Goal: Task Accomplishment & Management: Use online tool/utility

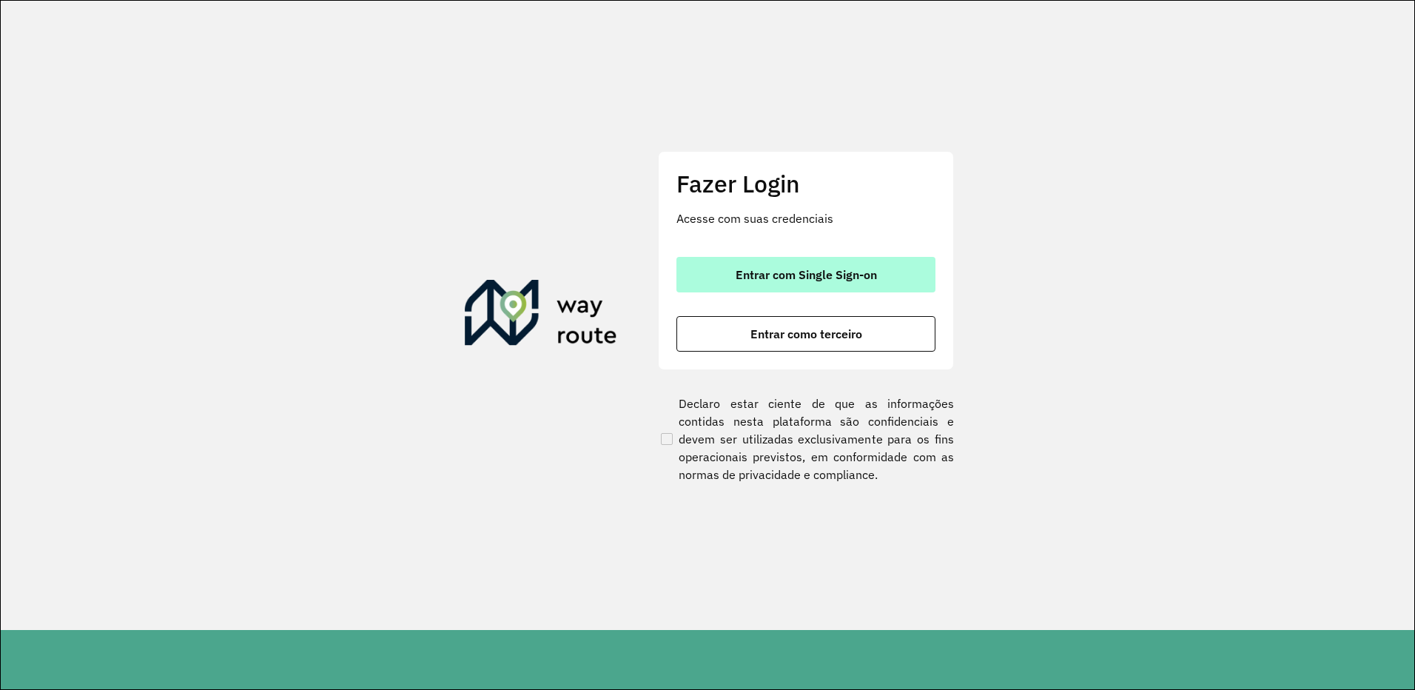
click at [833, 274] on span "Entrar com Single Sign-on" at bounding box center [805, 275] width 141 height 12
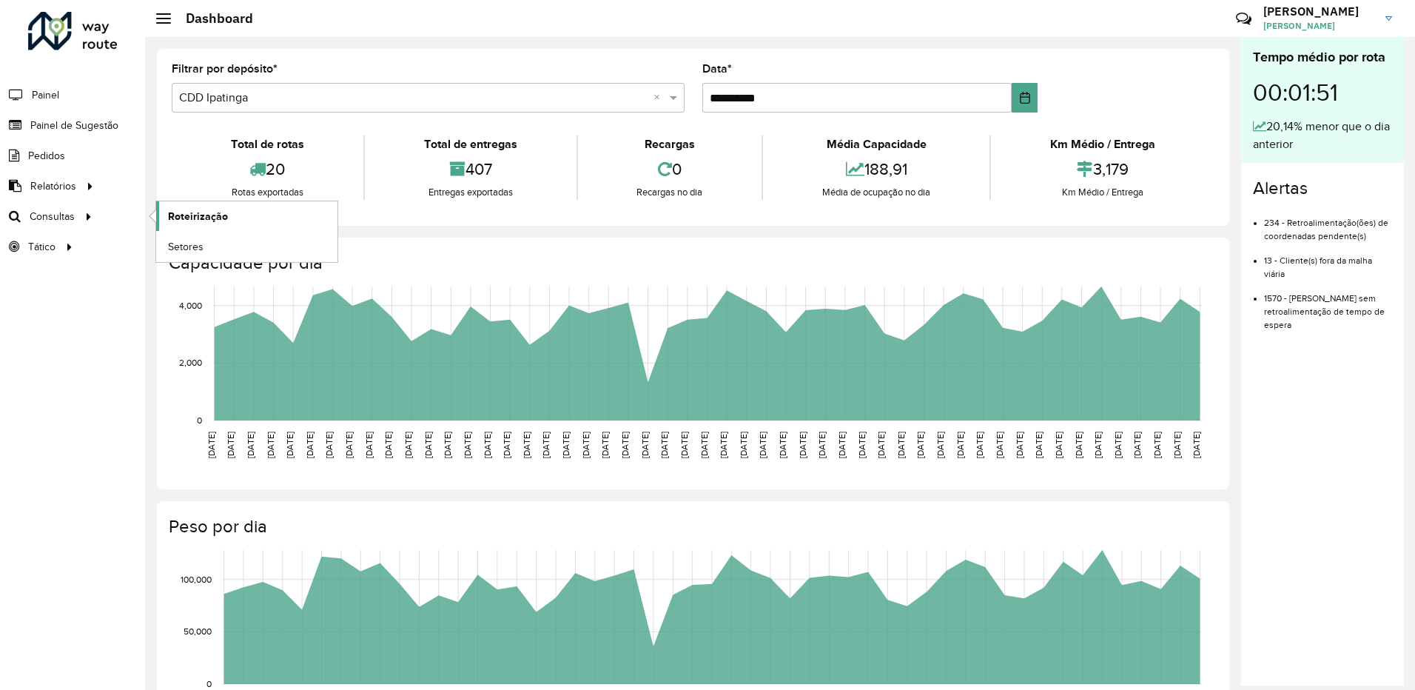
click at [186, 213] on span "Roteirização" at bounding box center [198, 217] width 60 height 16
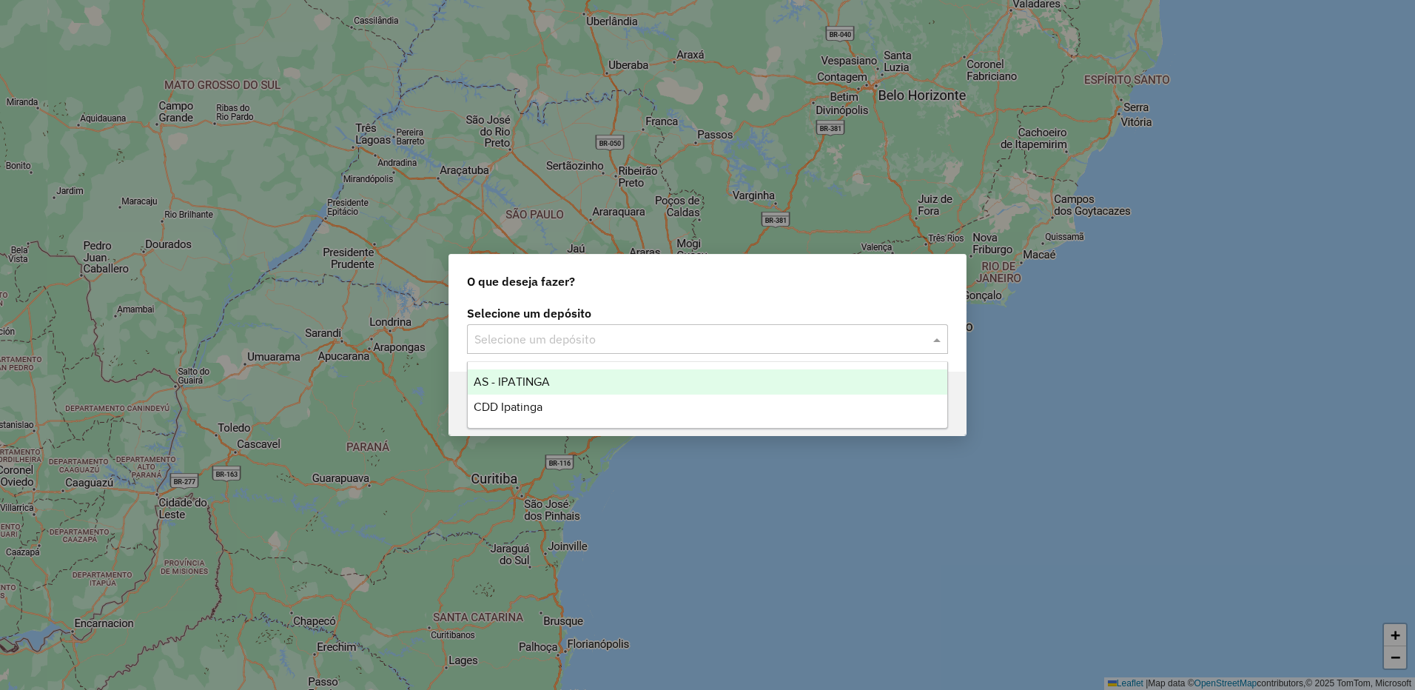
click at [610, 345] on input "text" at bounding box center [692, 340] width 437 height 18
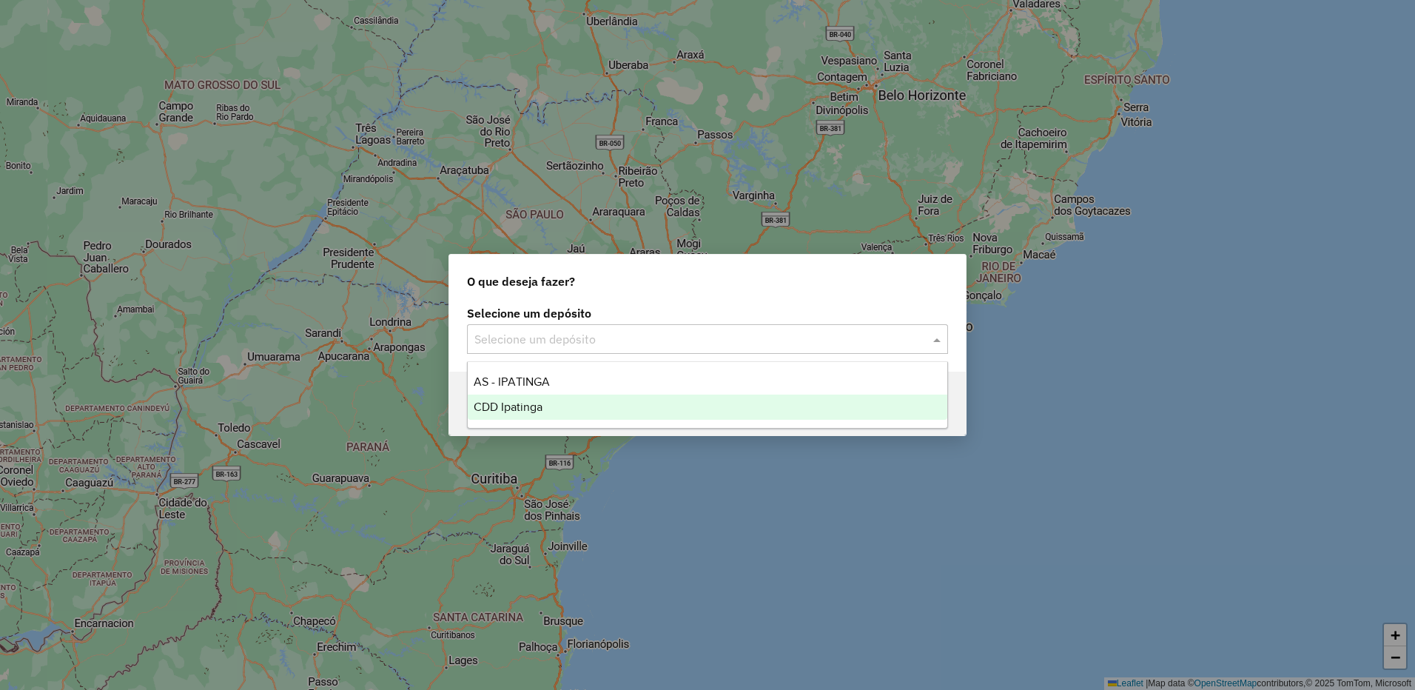
click at [518, 410] on span "CDD Ipatinga" at bounding box center [508, 406] width 69 height 13
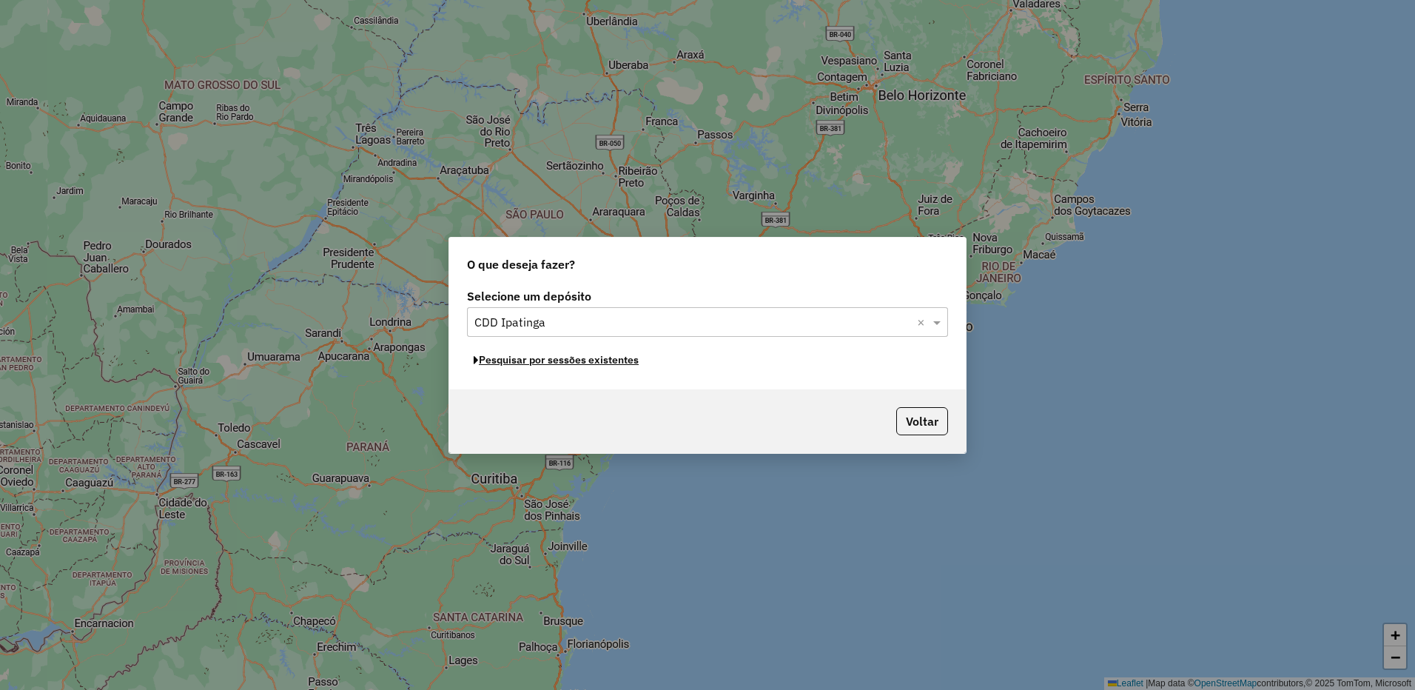
click at [622, 358] on button "Pesquisar por sessões existentes" at bounding box center [556, 359] width 178 height 23
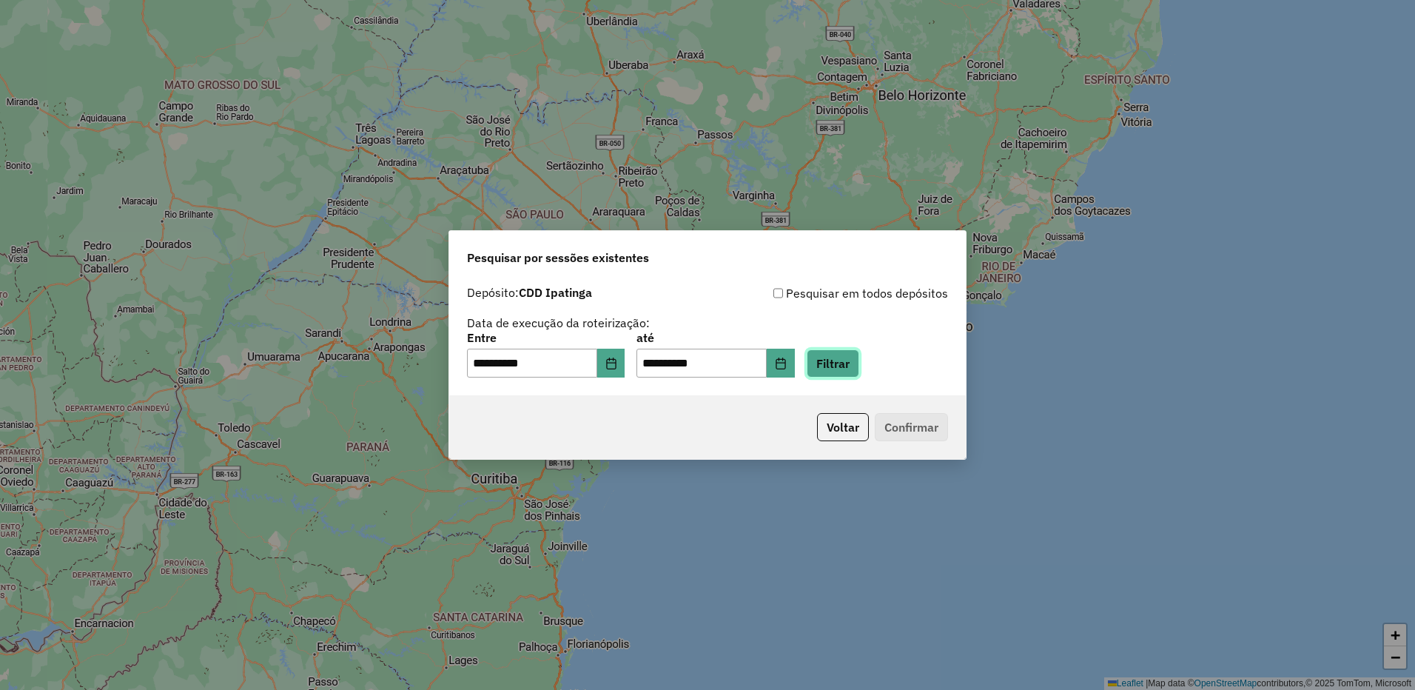
click at [858, 364] on button "Filtrar" at bounding box center [832, 363] width 53 height 28
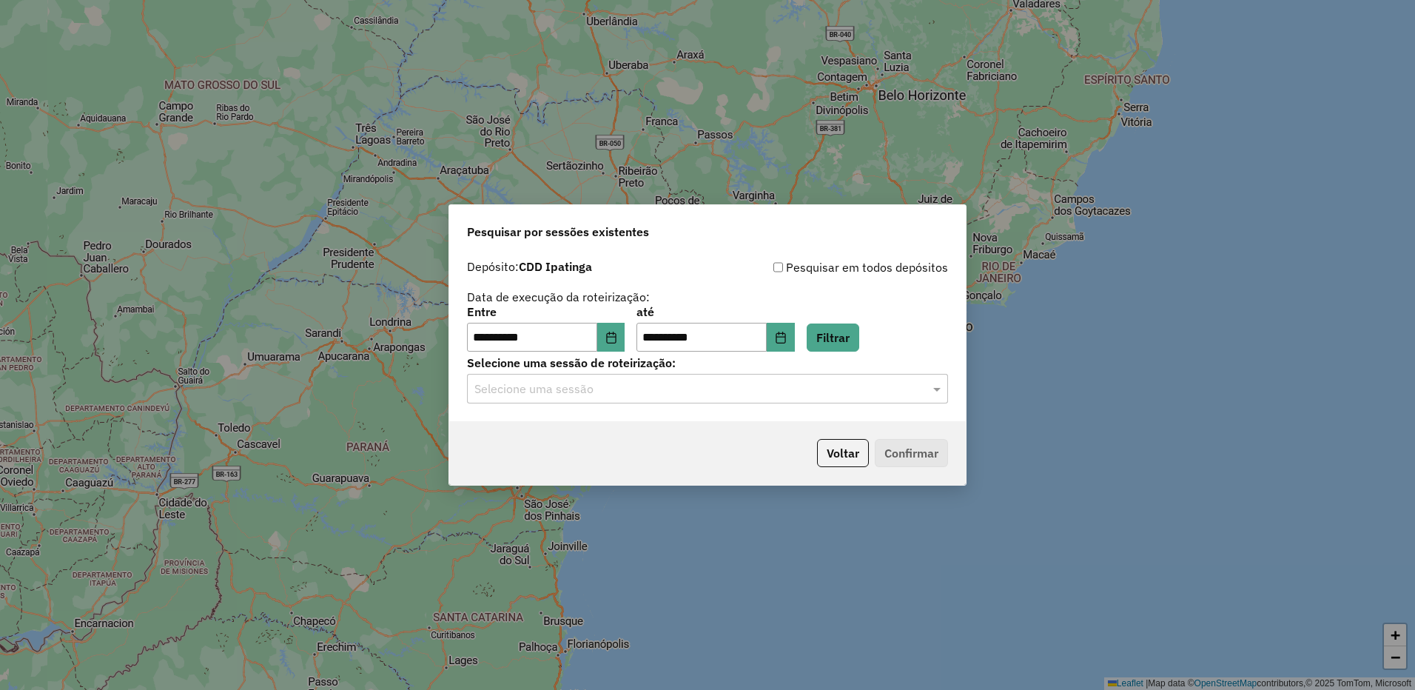
click at [718, 380] on hb-app "**********" at bounding box center [707, 345] width 1415 height 690
click at [659, 397] on input "text" at bounding box center [692, 389] width 437 height 18
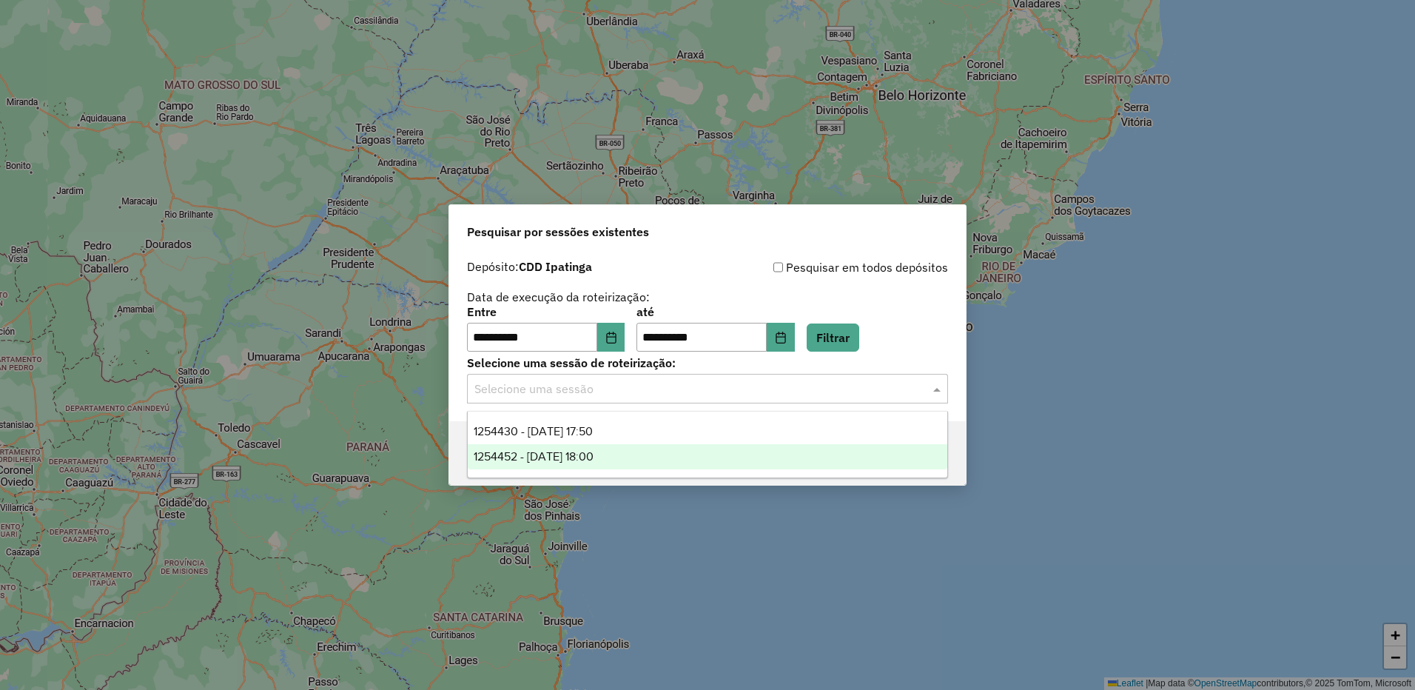
click at [593, 451] on span "1254452 - 28/08/2025 18:00" at bounding box center [534, 456] width 120 height 13
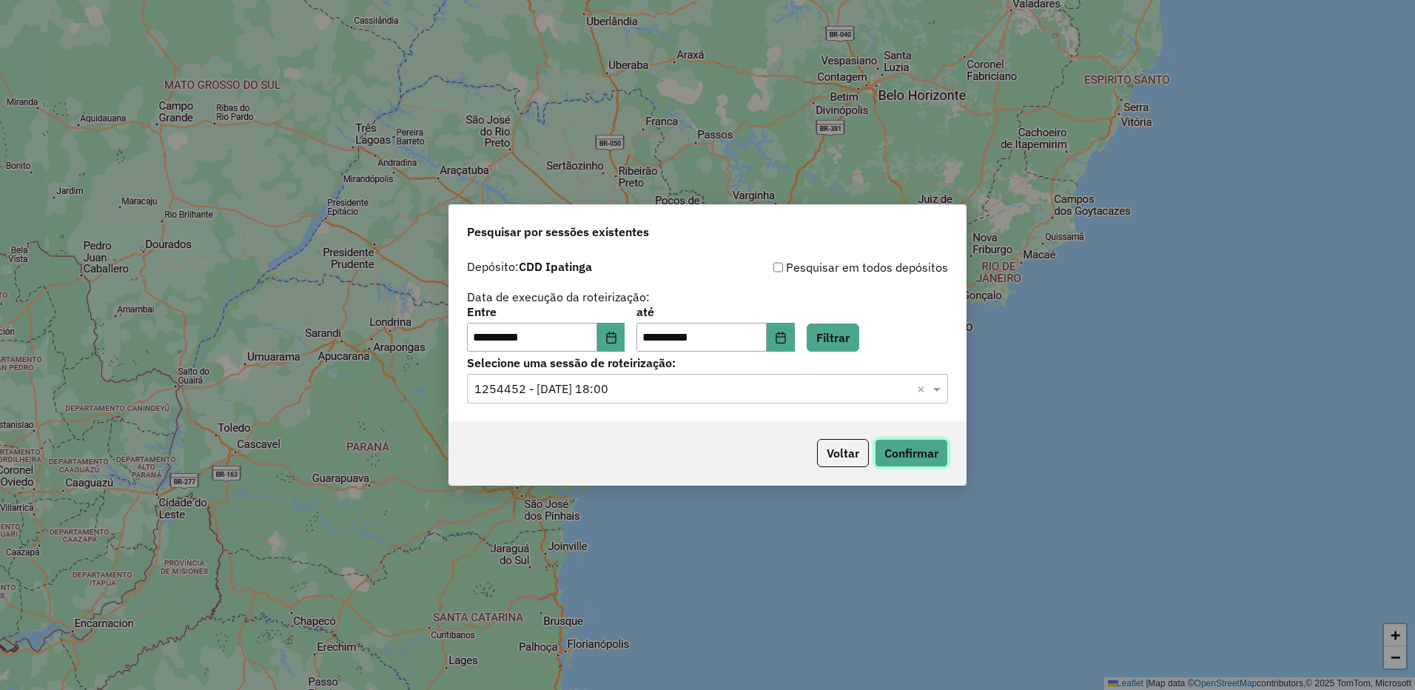
click at [910, 447] on button "Confirmar" at bounding box center [911, 453] width 73 height 28
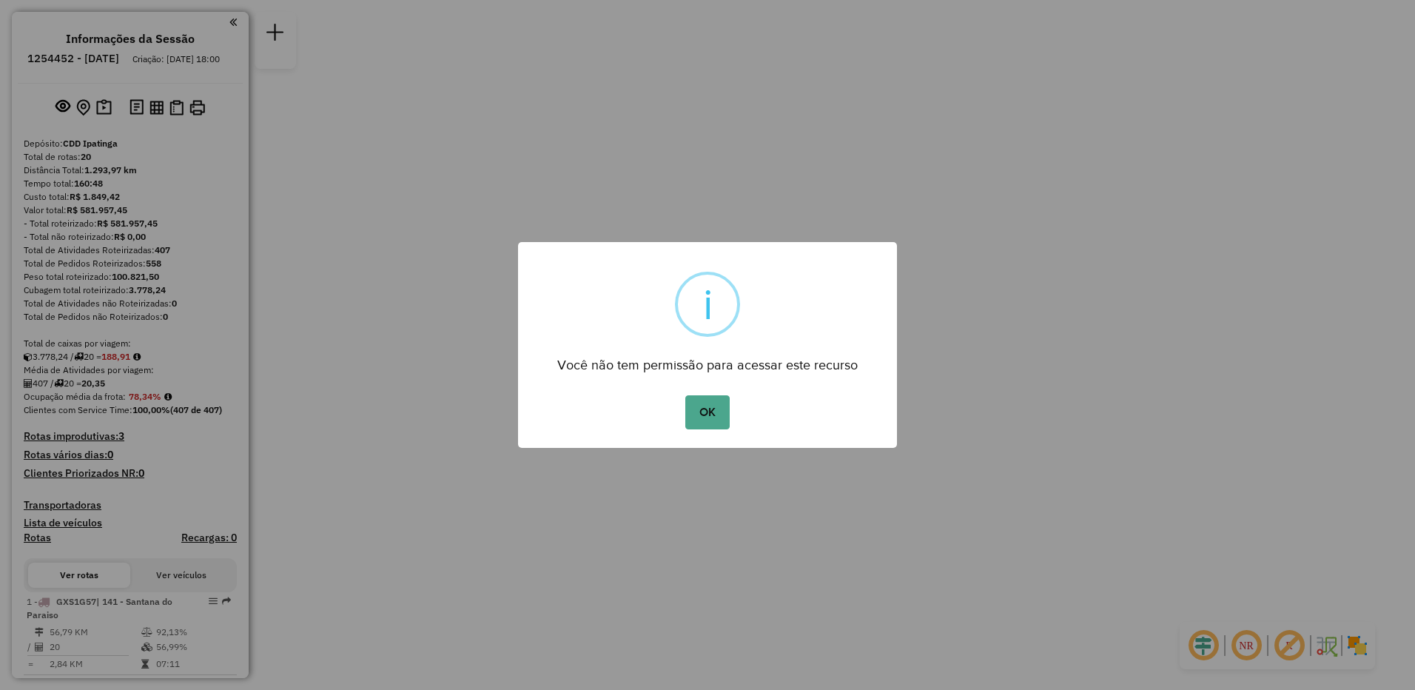
click at [732, 417] on div "OK No Cancel" at bounding box center [707, 411] width 379 height 41
click at [718, 415] on button "OK" at bounding box center [707, 412] width 44 height 34
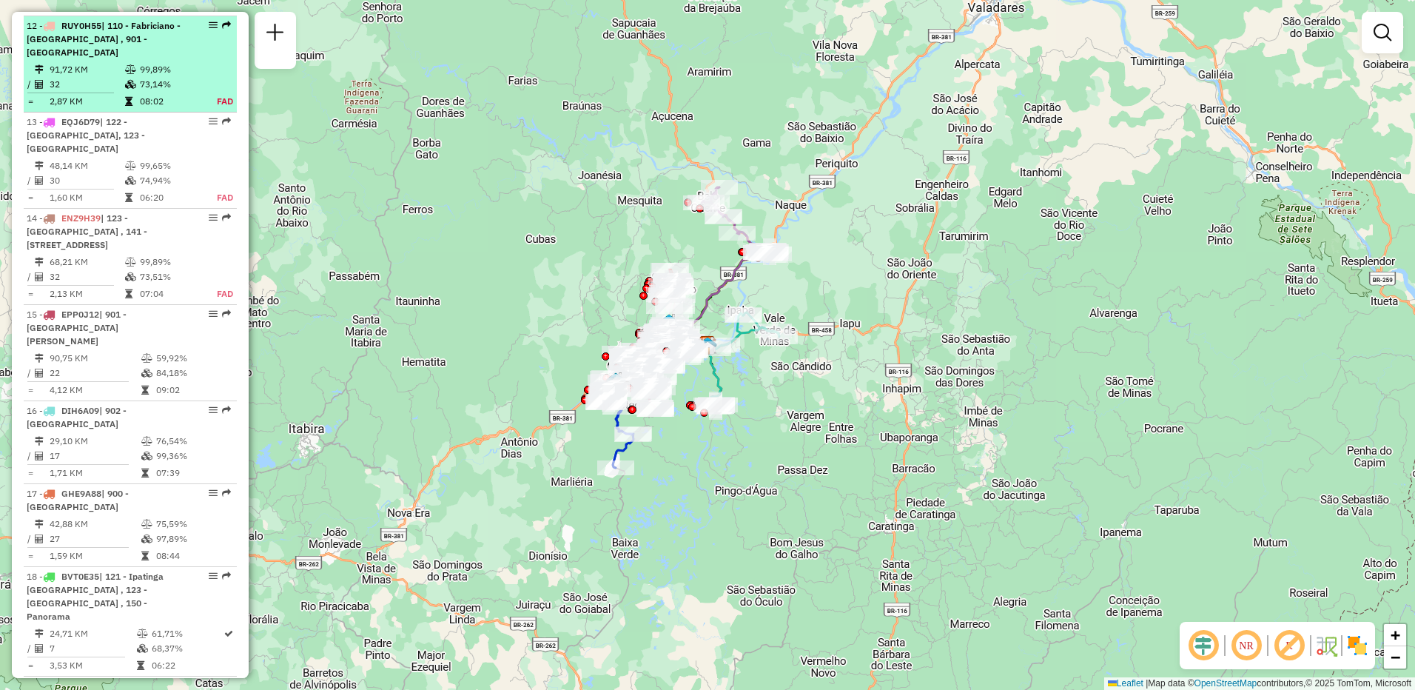
scroll to position [1690, 0]
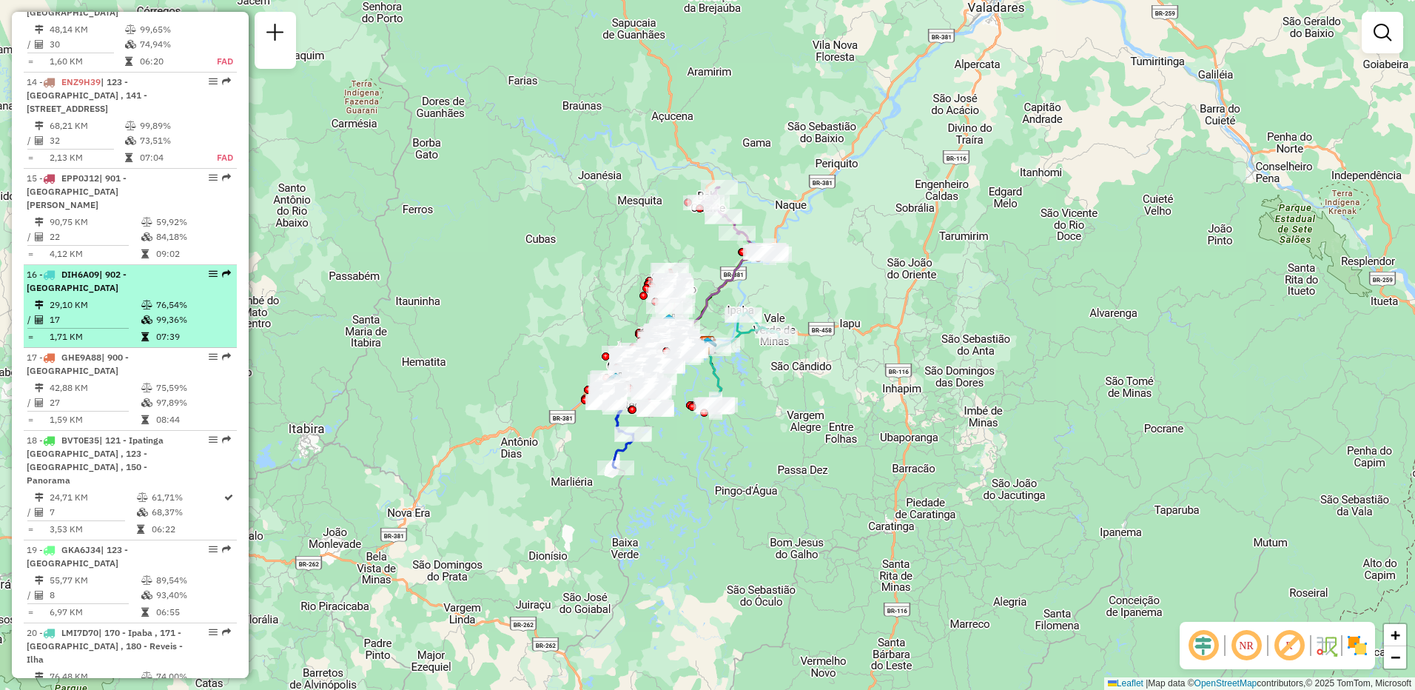
click at [132, 297] on td "29,10 KM" at bounding box center [95, 304] width 92 height 15
select select "**********"
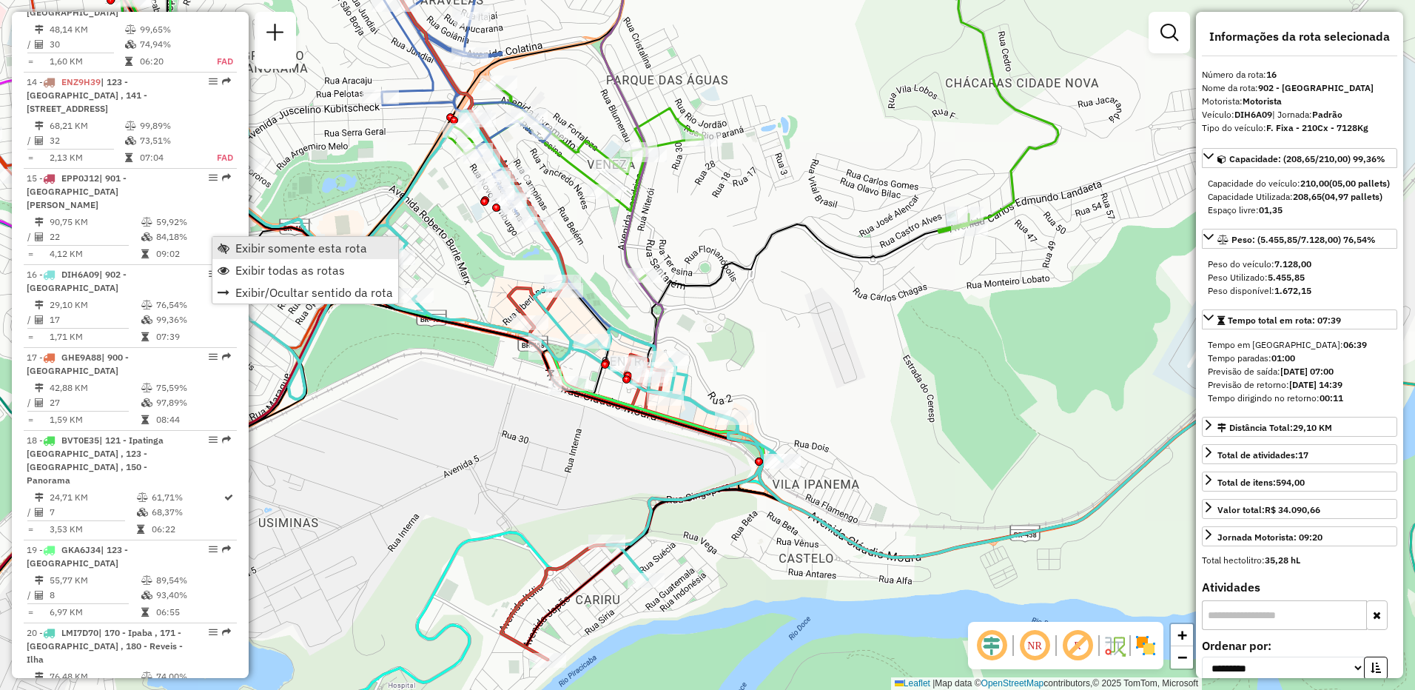
click at [255, 252] on span "Exibir somente esta rota" at bounding box center [301, 248] width 132 height 12
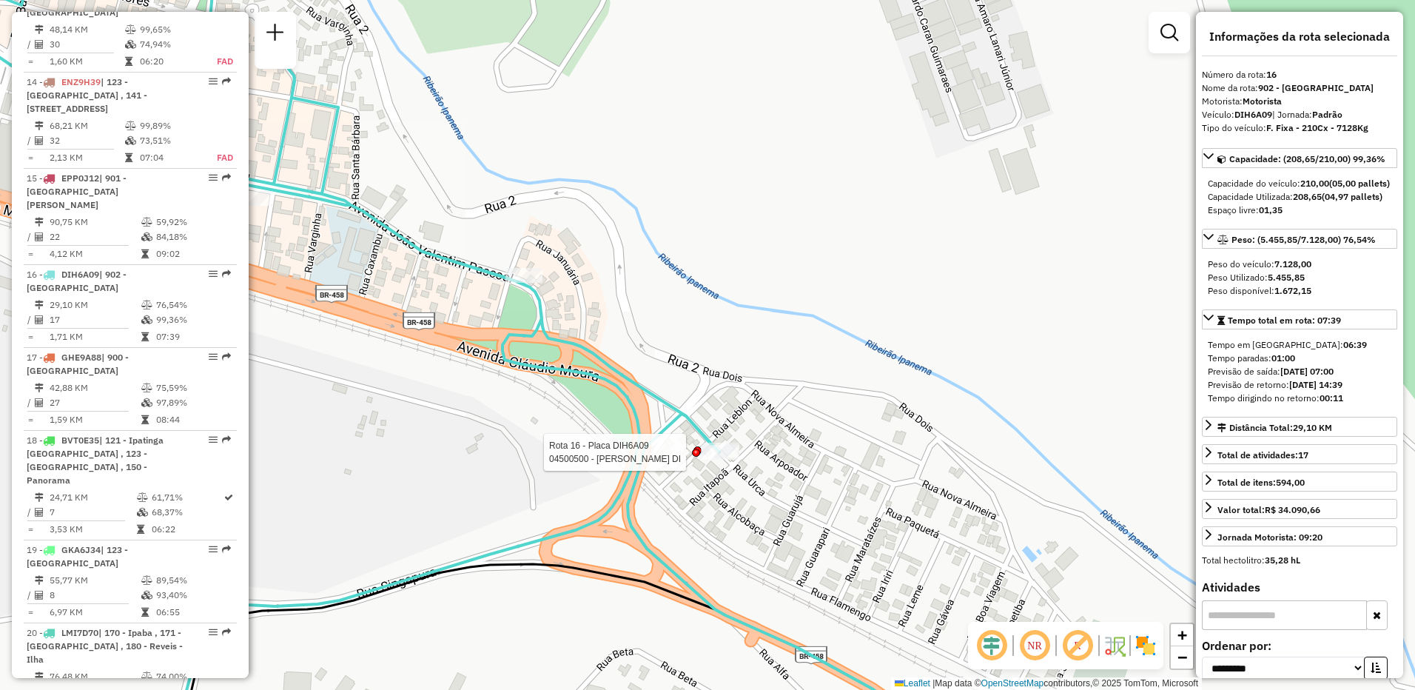
click at [696, 454] on div at bounding box center [696, 452] width 8 height 8
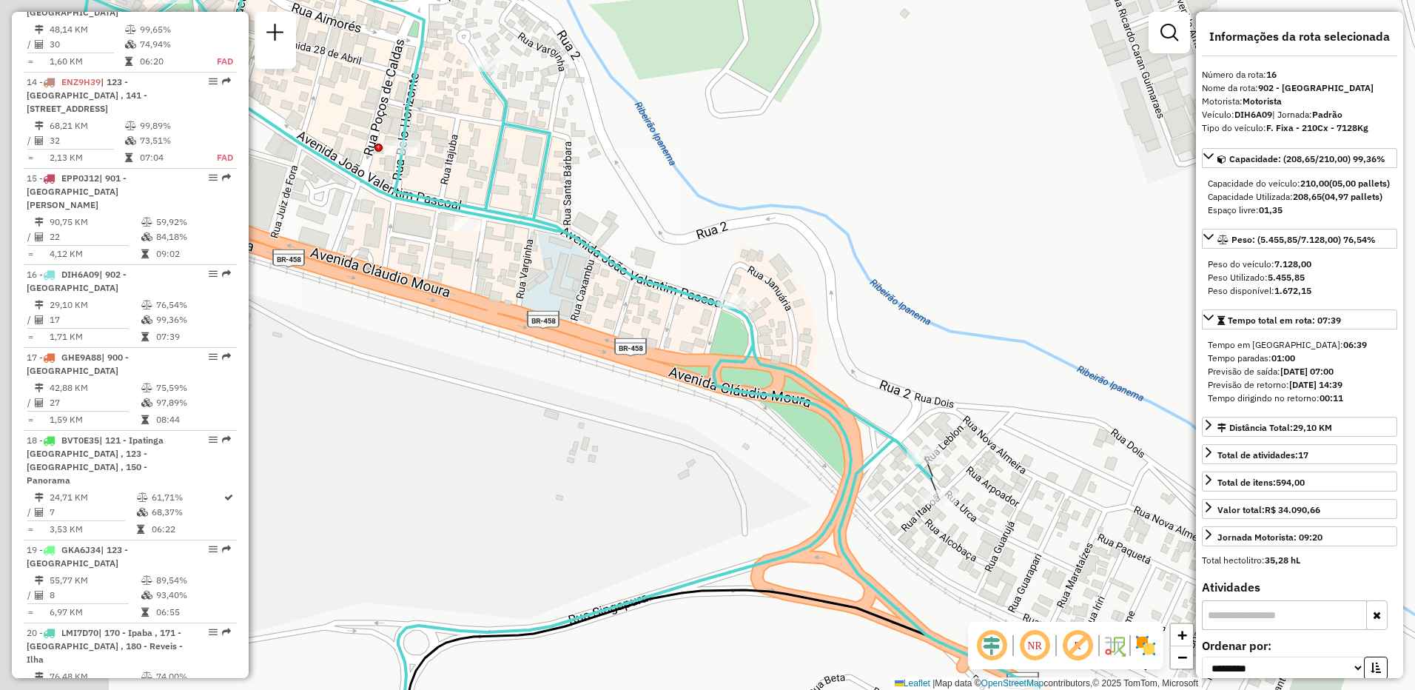
drag, startPoint x: 644, startPoint y: 348, endPoint x: 846, endPoint y: 374, distance: 202.9
click at [846, 374] on div "Janela de atendimento Grade de atendimento Capacidade Transportadoras Veículos …" at bounding box center [707, 345] width 1415 height 690
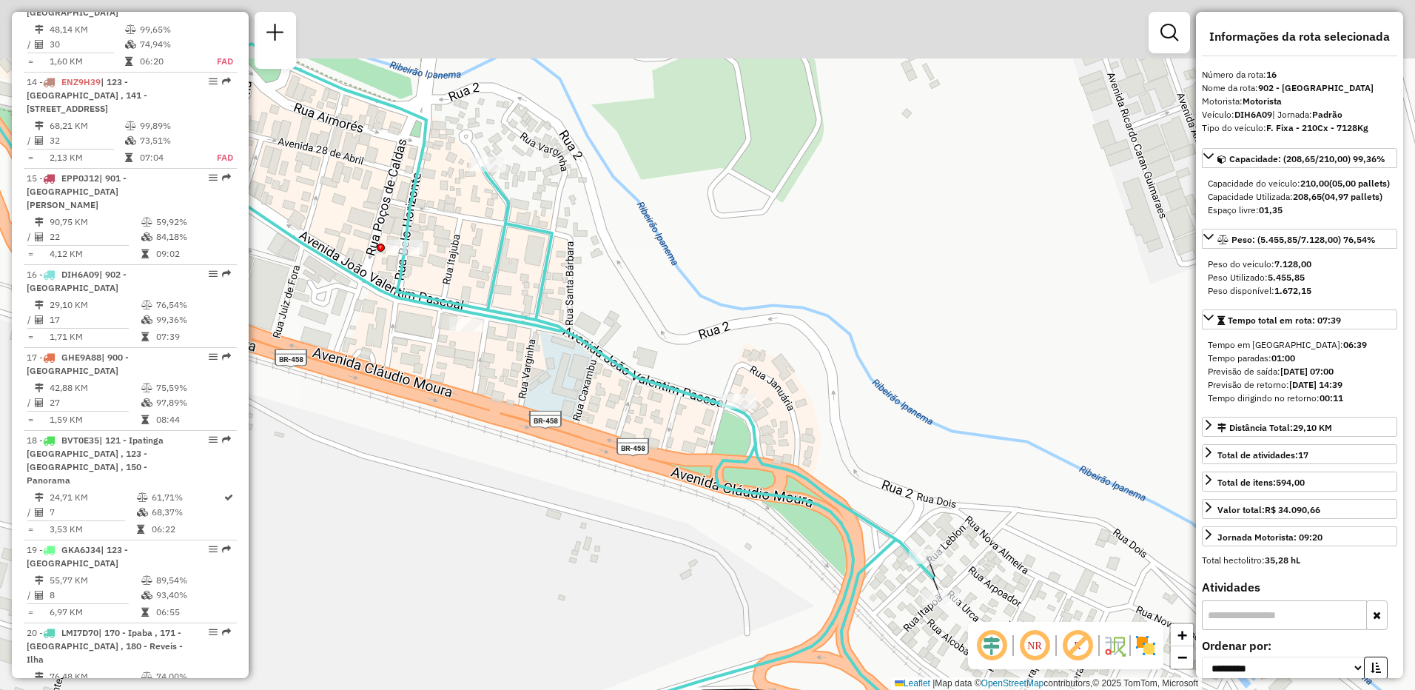
drag, startPoint x: 477, startPoint y: 268, endPoint x: 476, endPoint y: 384, distance: 116.2
click at [481, 385] on div "Janela de atendimento Grade de atendimento Capacidade Transportadoras Veículos …" at bounding box center [707, 345] width 1415 height 690
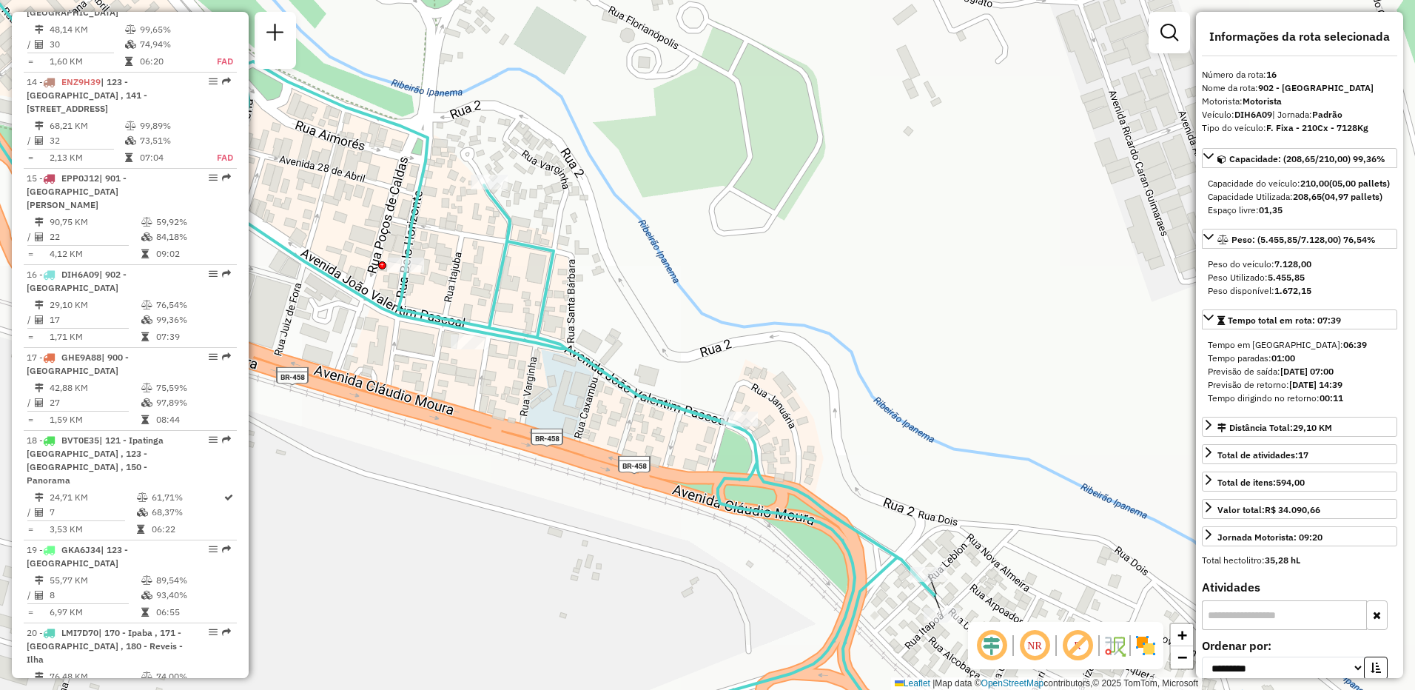
click at [1074, 644] on em at bounding box center [1078, 645] width 36 height 36
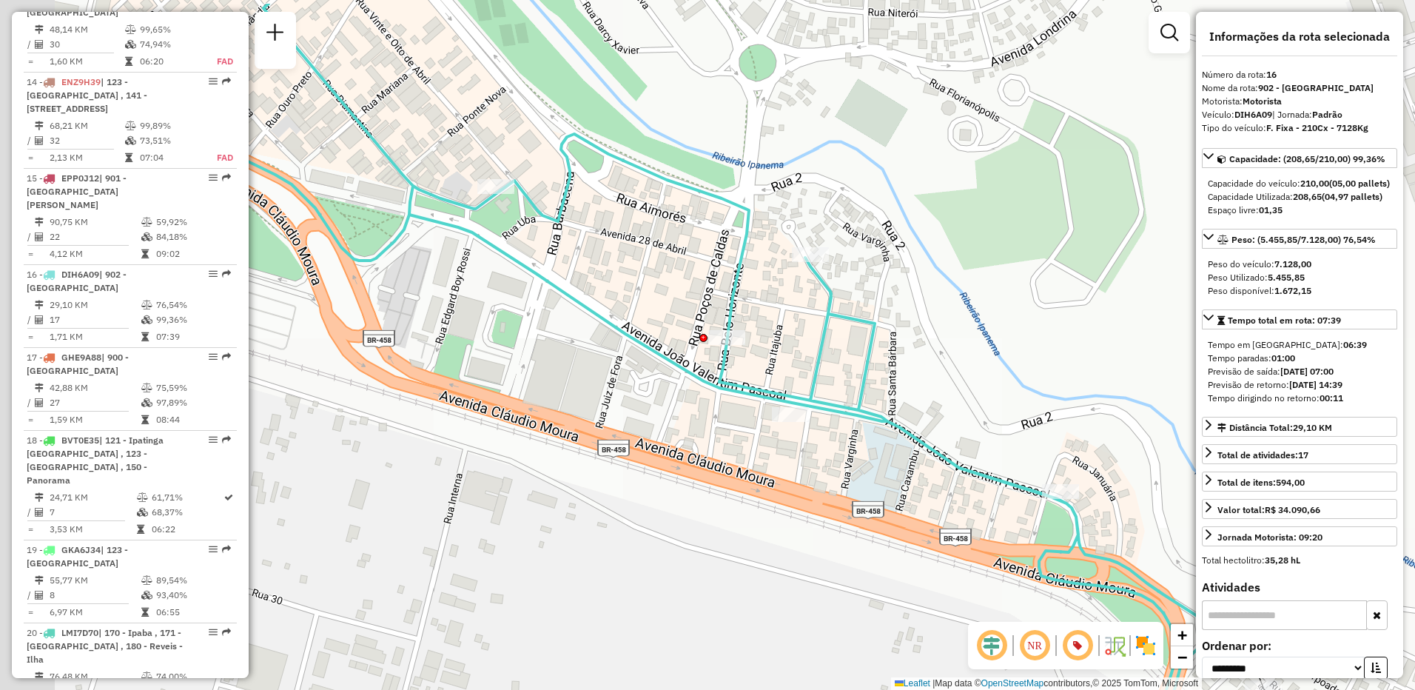
drag, startPoint x: 476, startPoint y: 213, endPoint x: 837, endPoint y: 302, distance: 371.8
click at [837, 302] on div "Janela de atendimento Grade de atendimento Capacidade Transportadoras Veículos …" at bounding box center [707, 345] width 1415 height 690
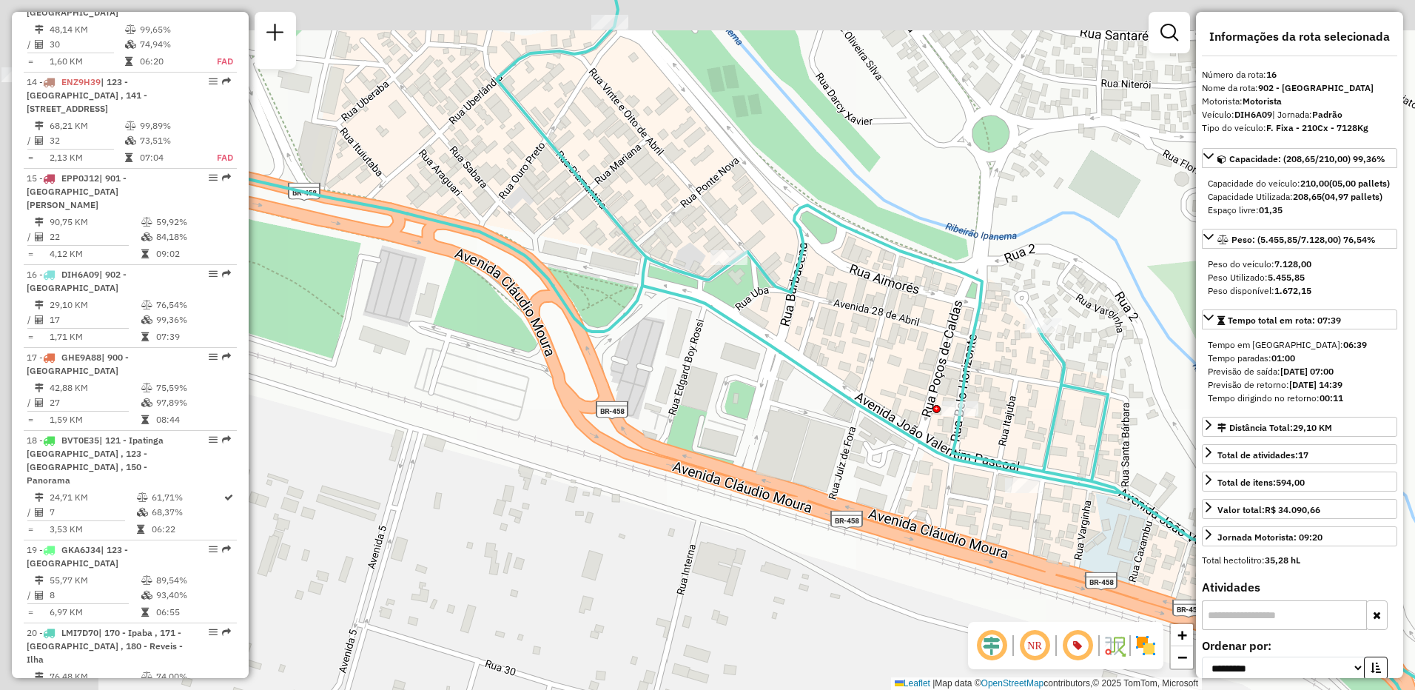
drag, startPoint x: 555, startPoint y: 269, endPoint x: 730, endPoint y: 313, distance: 180.0
click at [750, 326] on icon at bounding box center [770, 399] width 1437 height 827
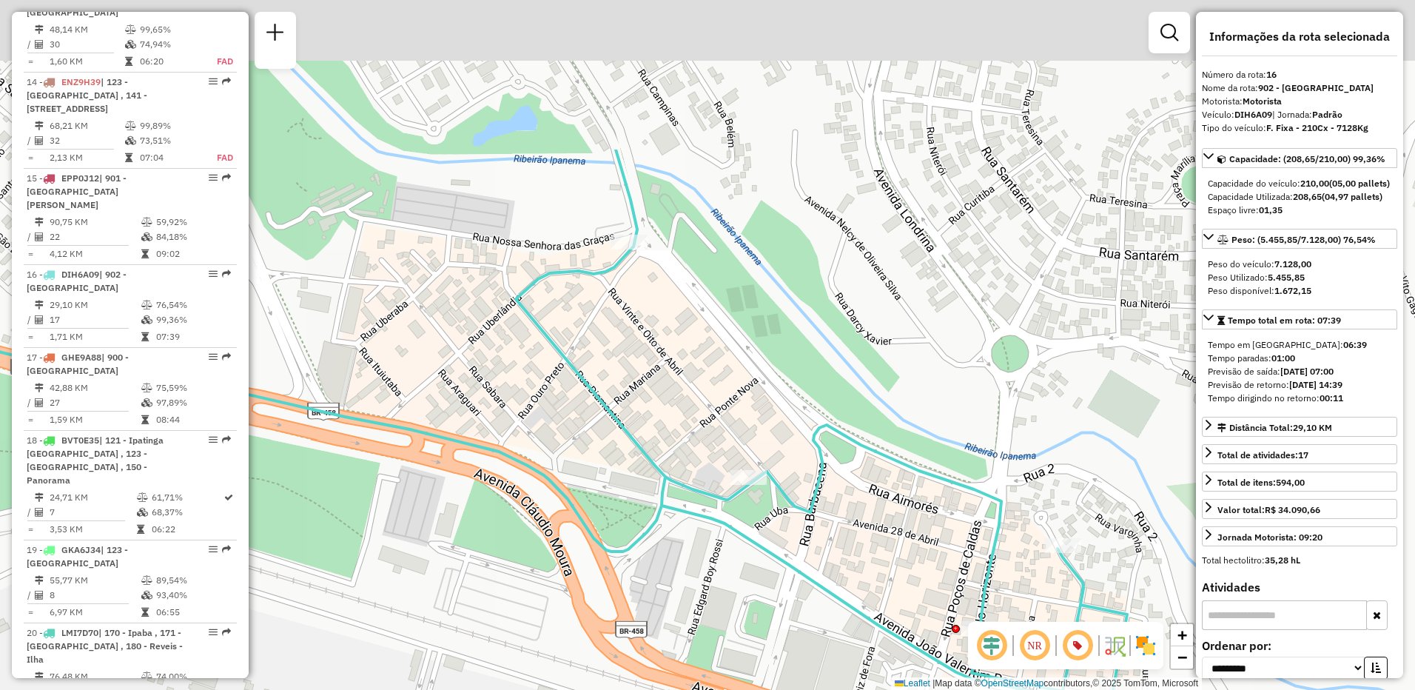
drag, startPoint x: 619, startPoint y: 107, endPoint x: 639, endPoint y: 341, distance: 235.5
click at [639, 341] on div "Janela de atendimento Grade de atendimento Capacidade Transportadoras Veículos …" at bounding box center [707, 345] width 1415 height 690
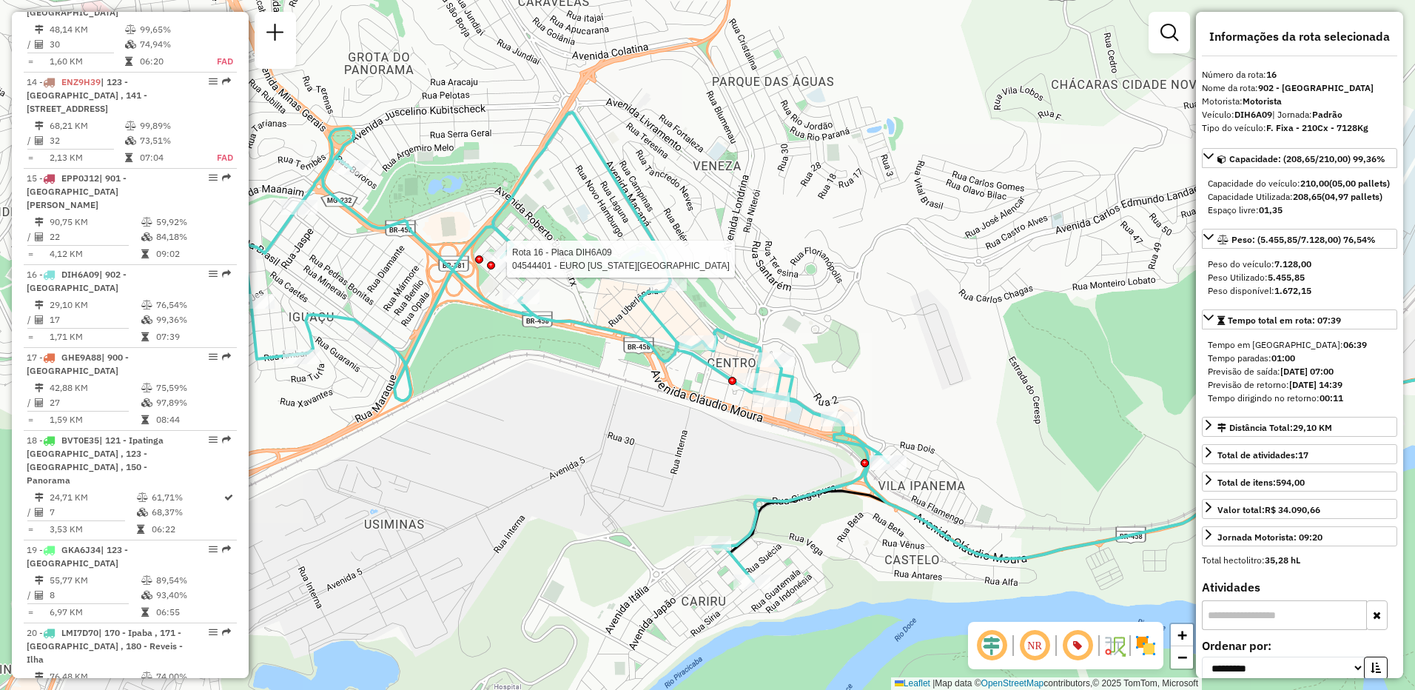
click at [491, 263] on div at bounding box center [491, 265] width 8 height 8
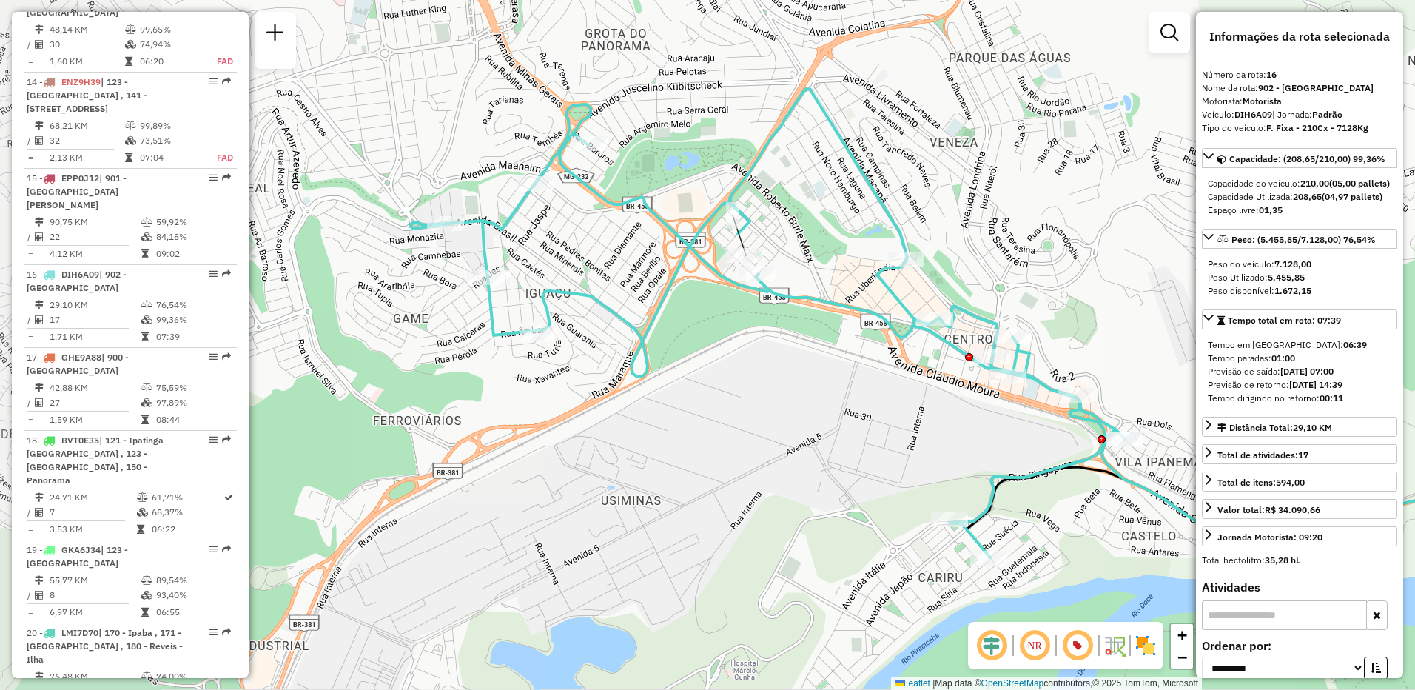
drag, startPoint x: 542, startPoint y: 166, endPoint x: 778, endPoint y: 142, distance: 237.9
click at [778, 142] on icon at bounding box center [768, 323] width 714 height 468
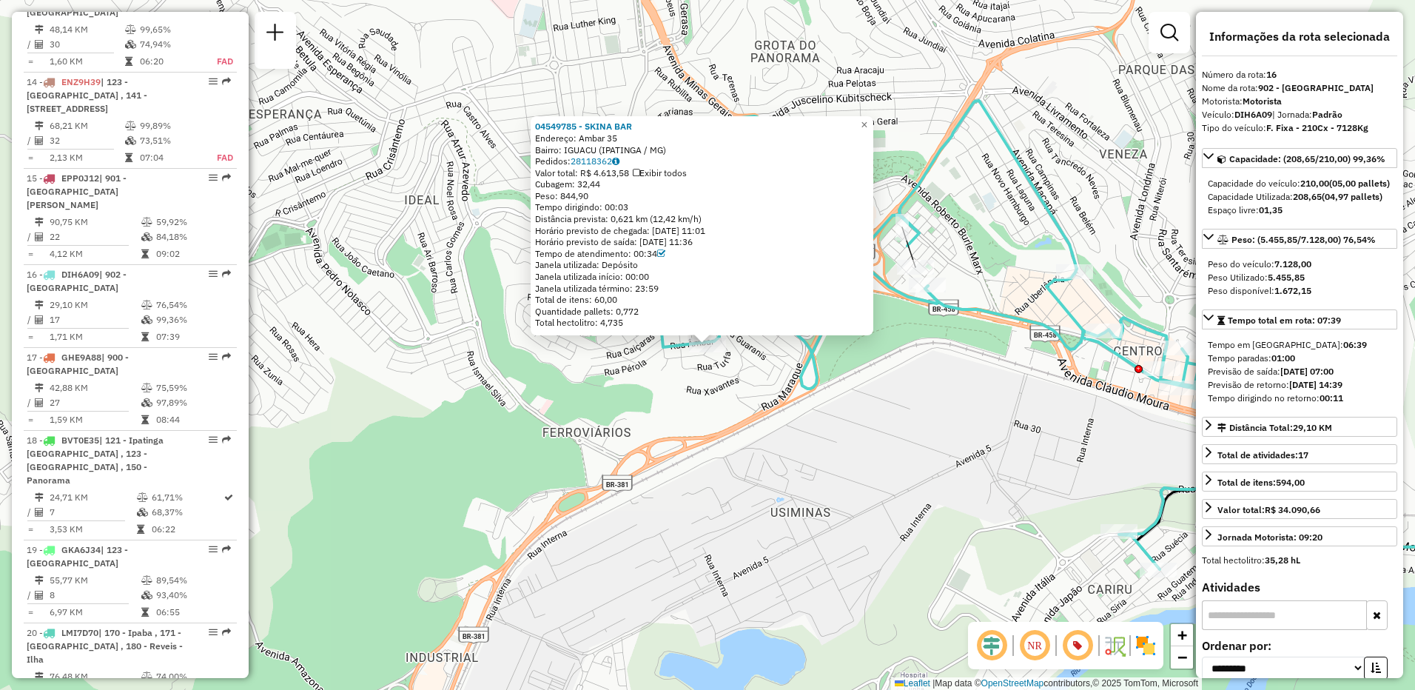
click at [738, 385] on div "04549785 - SKINA BAR Endereço: Ambar 35 Bairro: IGUACU (IPATINGA / [GEOGRAPHIC_…" at bounding box center [707, 345] width 1415 height 690
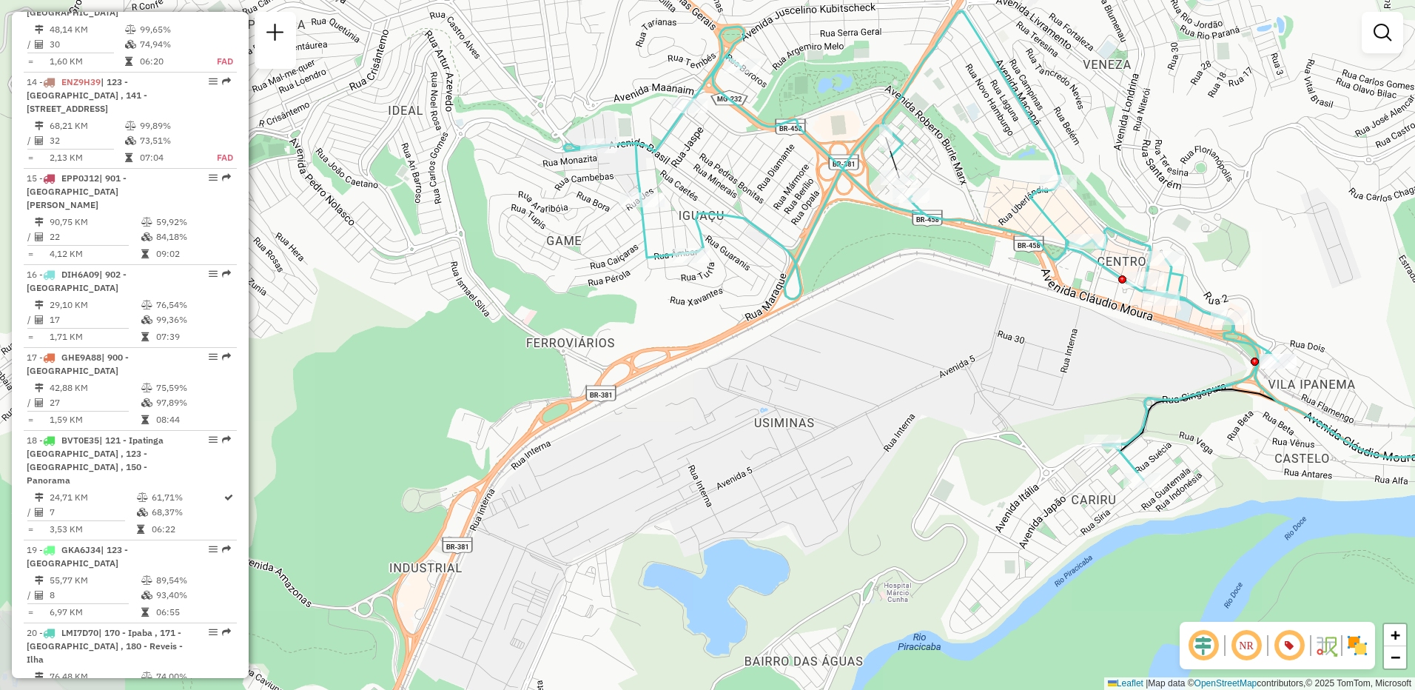
drag, startPoint x: 905, startPoint y: 390, endPoint x: 889, endPoint y: 300, distance: 91.0
click at [889, 300] on div "Janela de atendimento Grade de atendimento Capacidade Transportadoras Veículos …" at bounding box center [707, 345] width 1415 height 690
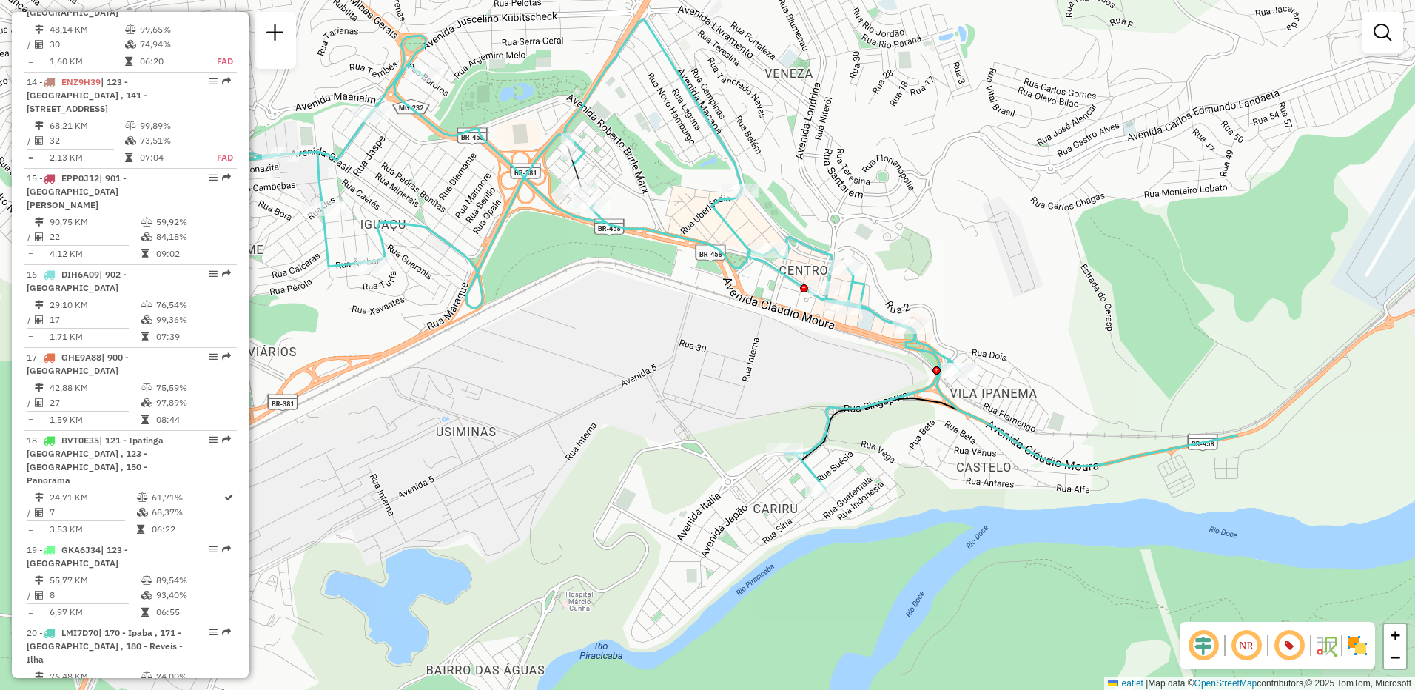
drag, startPoint x: 1256, startPoint y: 420, endPoint x: 949, endPoint y: 426, distance: 307.9
click at [949, 426] on div "Janela de atendimento Grade de atendimento Capacidade Transportadoras Veículos …" at bounding box center [707, 345] width 1415 height 690
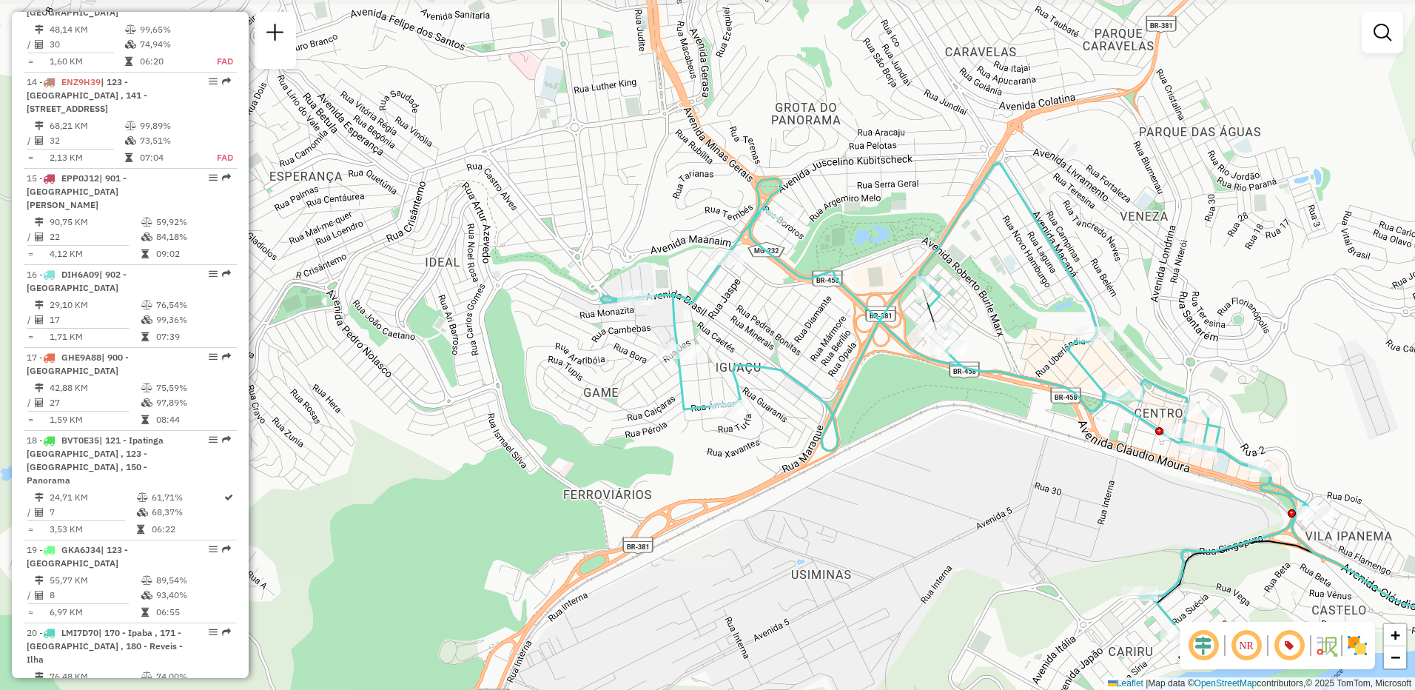
drag, startPoint x: 709, startPoint y: 347, endPoint x: 1065, endPoint y: 490, distance: 384.2
click at [1065, 490] on div "Janela de atendimento Grade de atendimento Capacidade Transportadoras Veículos …" at bounding box center [707, 345] width 1415 height 690
